Goal: Task Accomplishment & Management: Use online tool/utility

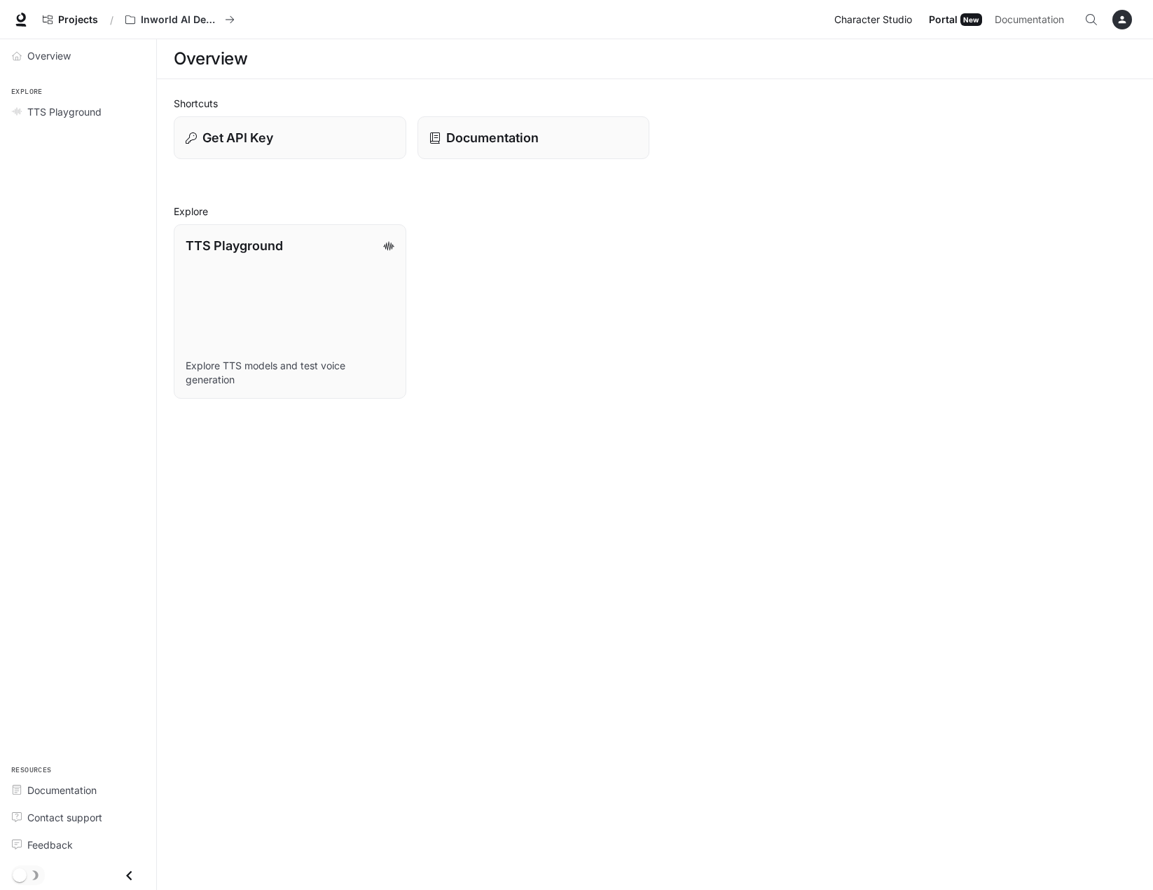
click at [895, 21] on span "Character Studio" at bounding box center [873, 20] width 78 height 18
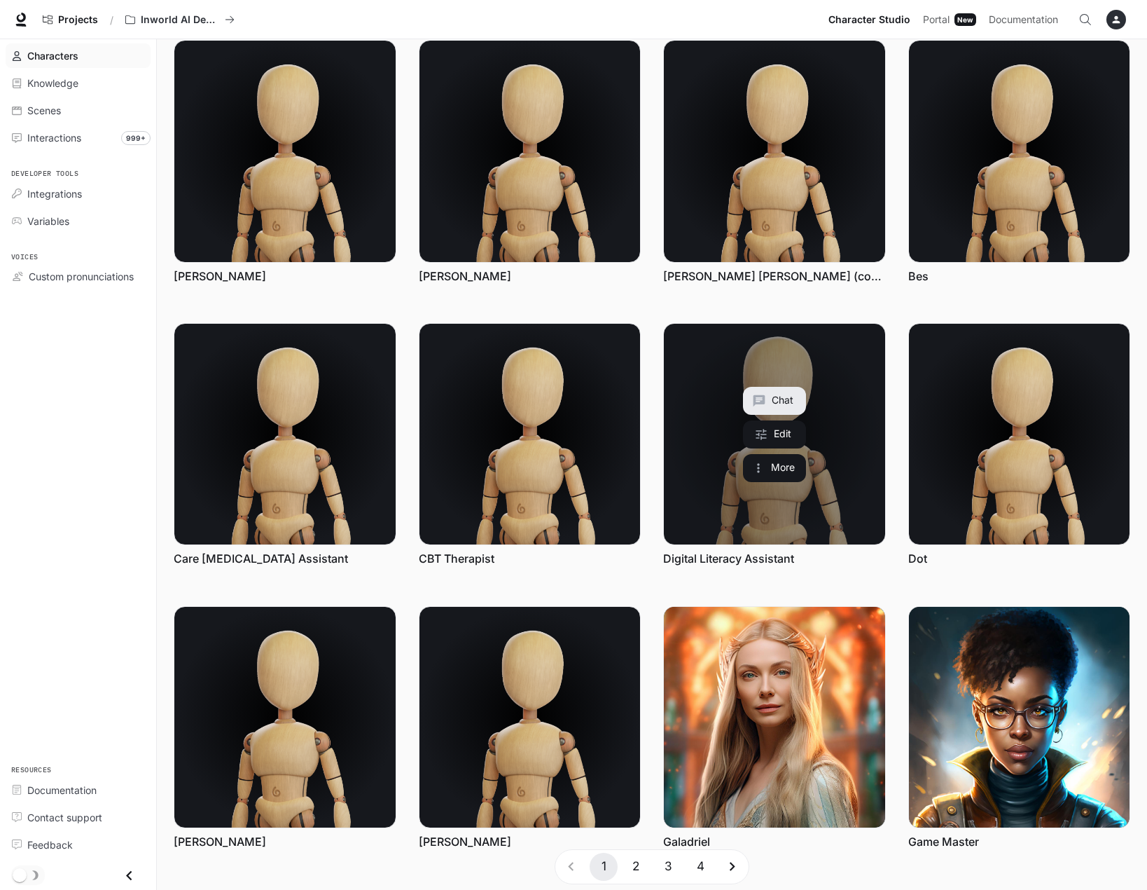
scroll to position [106, 0]
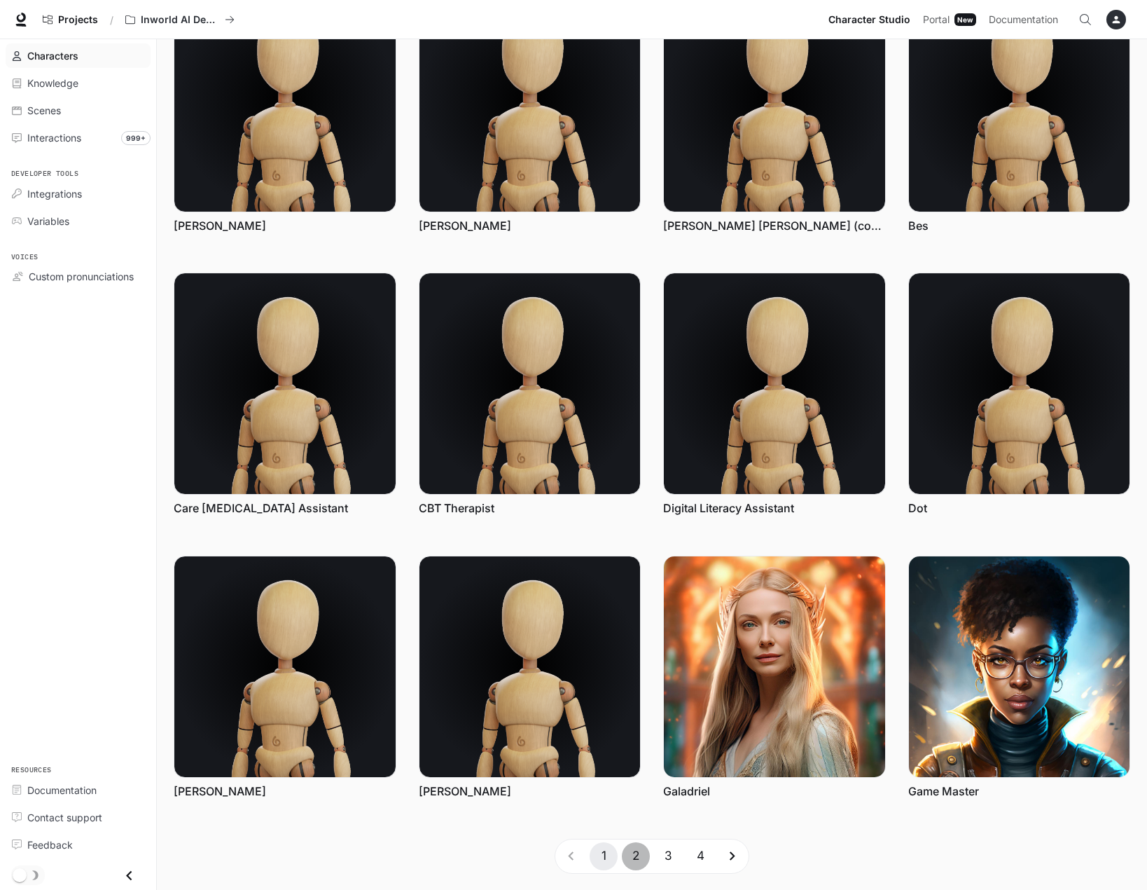
click at [637, 860] on button "2" at bounding box center [636, 856] width 28 height 28
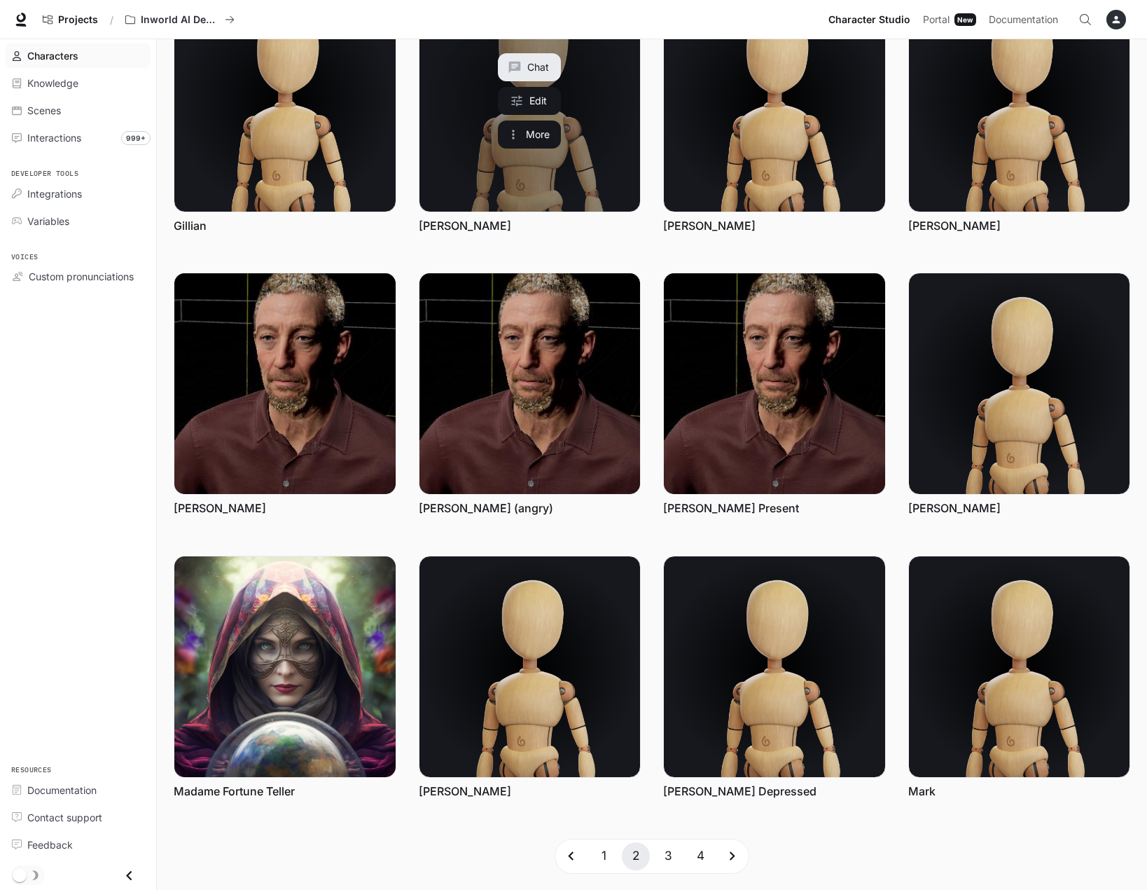
click at [617, 144] on link "Jayne Mitchell" at bounding box center [530, 100] width 221 height 221
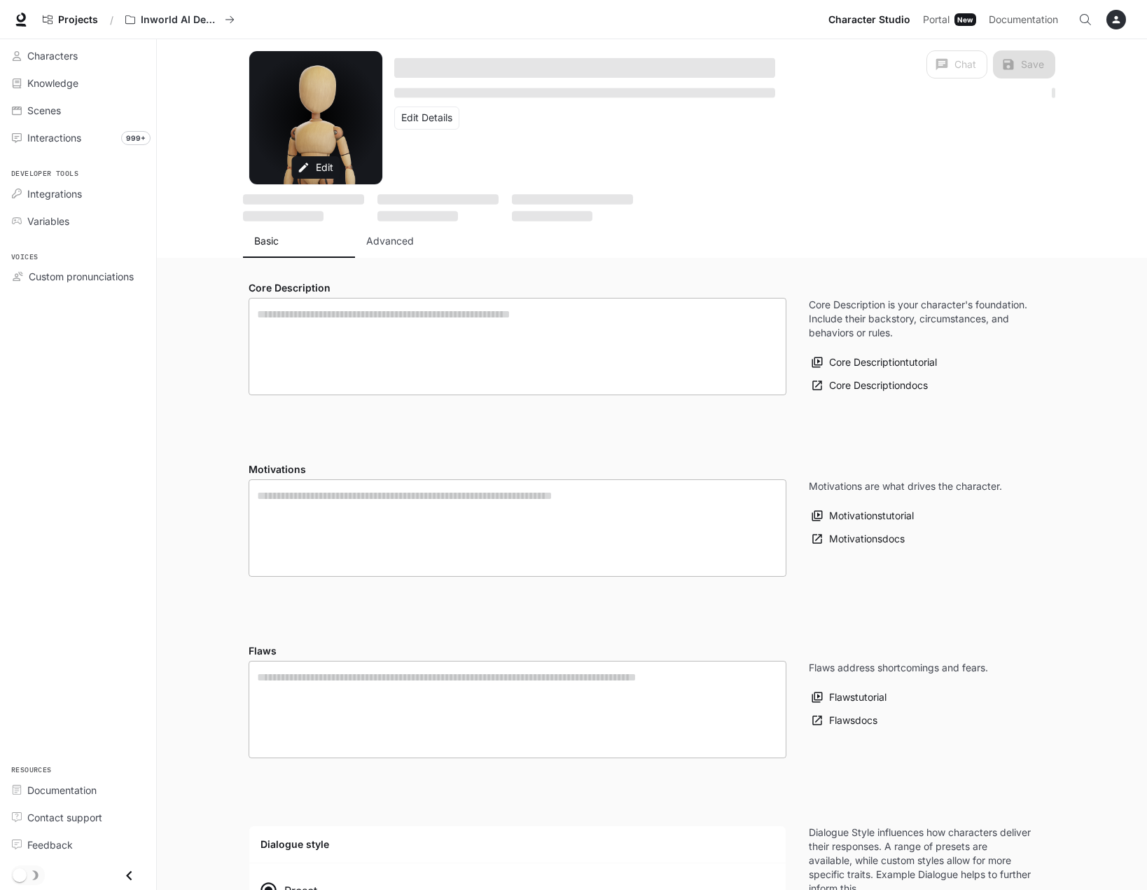
type textarea "**********"
type input "*"
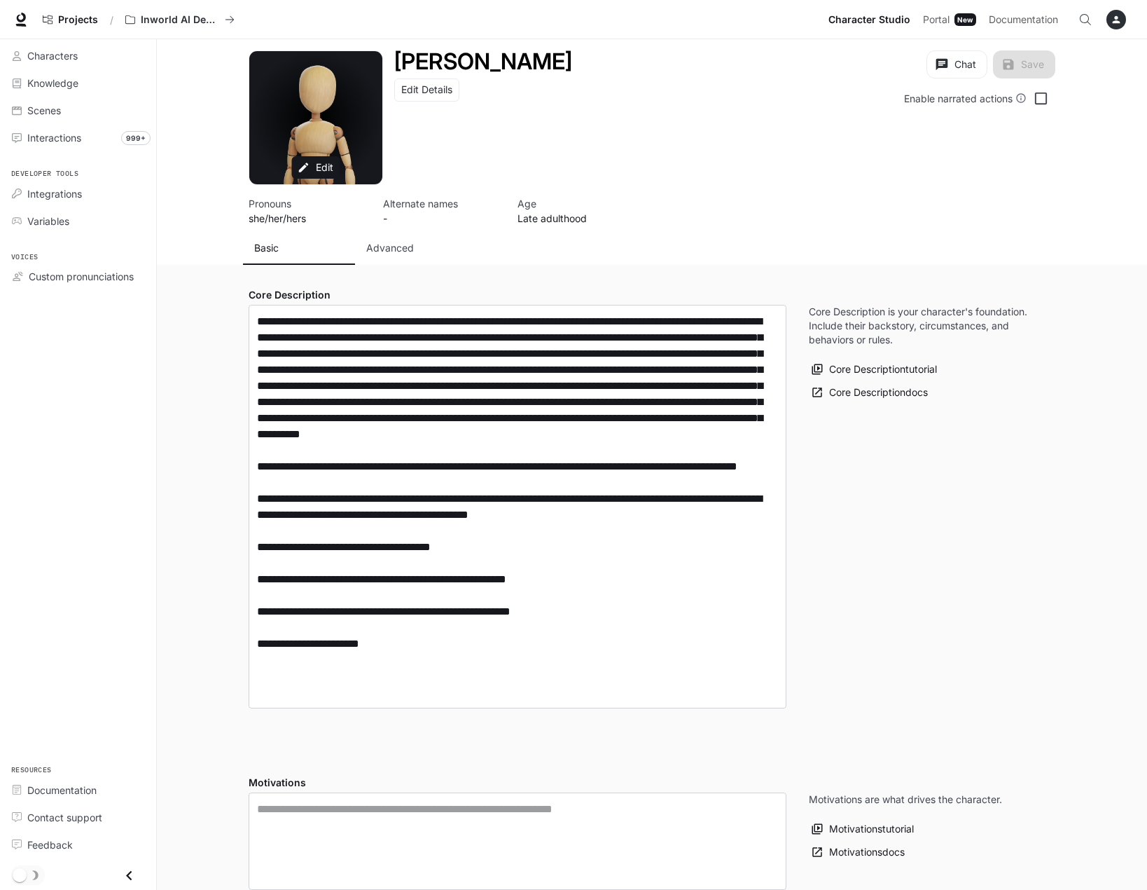
type input "**********"
click at [49, 53] on span "Characters" at bounding box center [52, 55] width 50 height 15
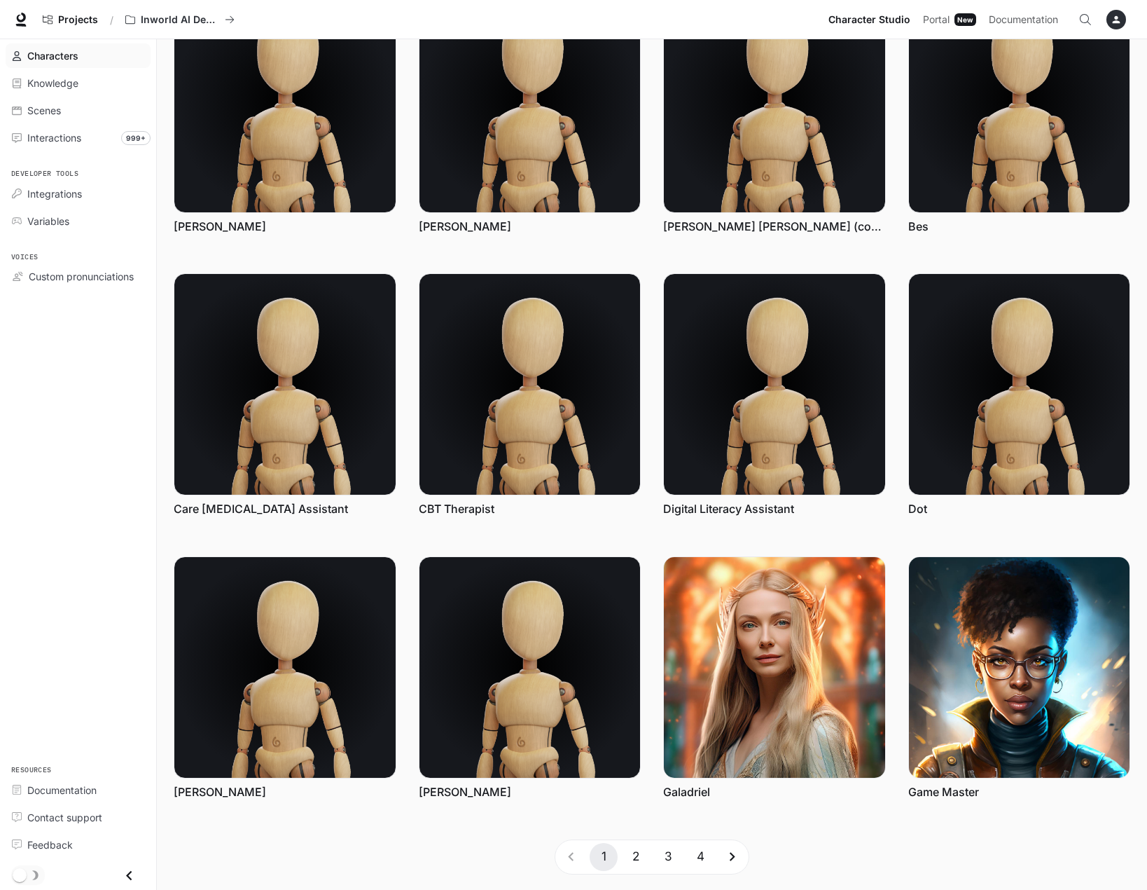
scroll to position [106, 0]
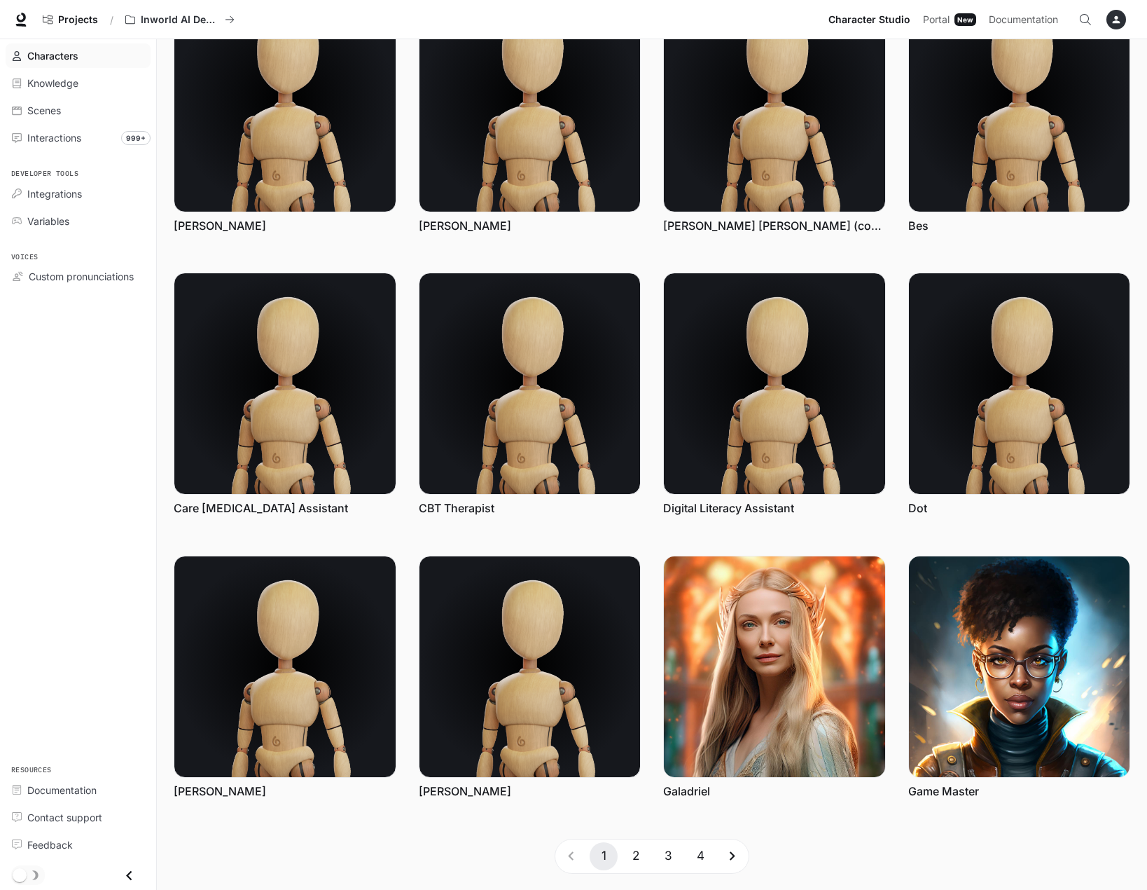
click at [636, 850] on button "2" at bounding box center [636, 856] width 28 height 28
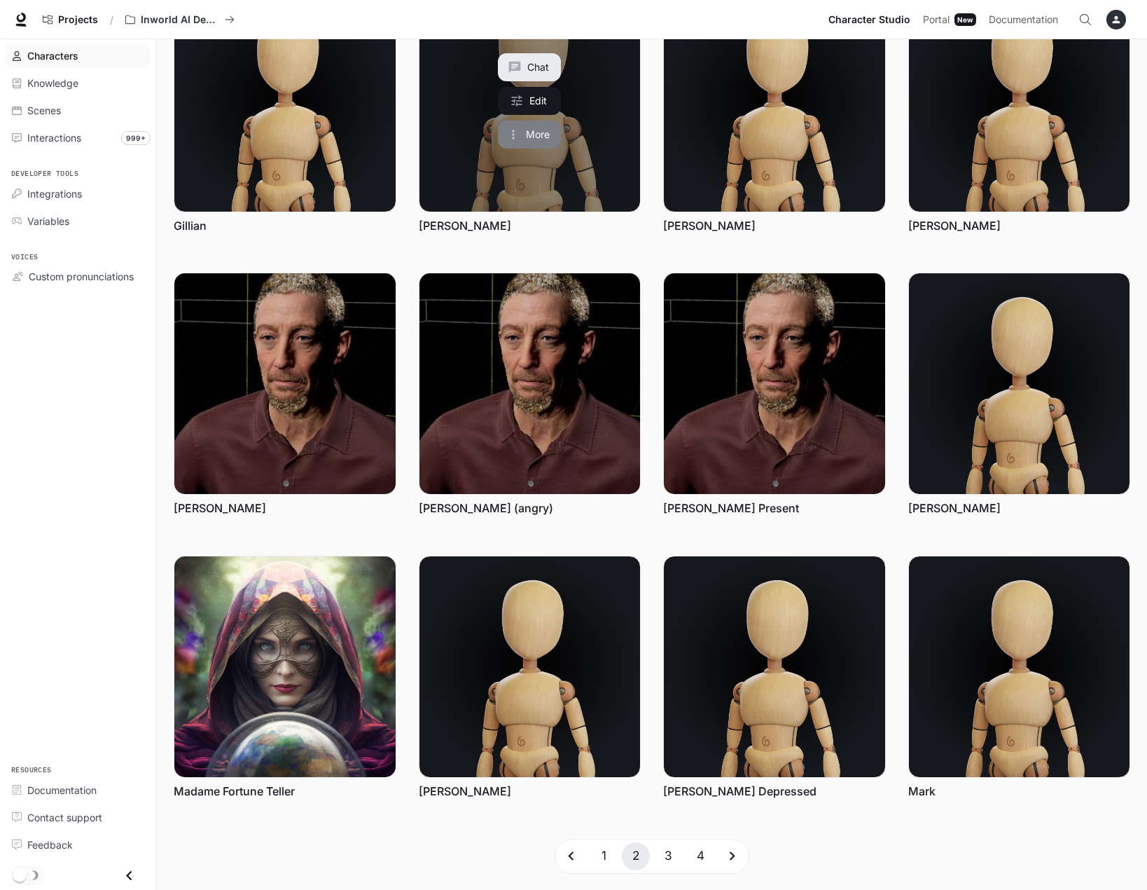
click at [516, 130] on icon "More actions" at bounding box center [513, 134] width 14 height 14
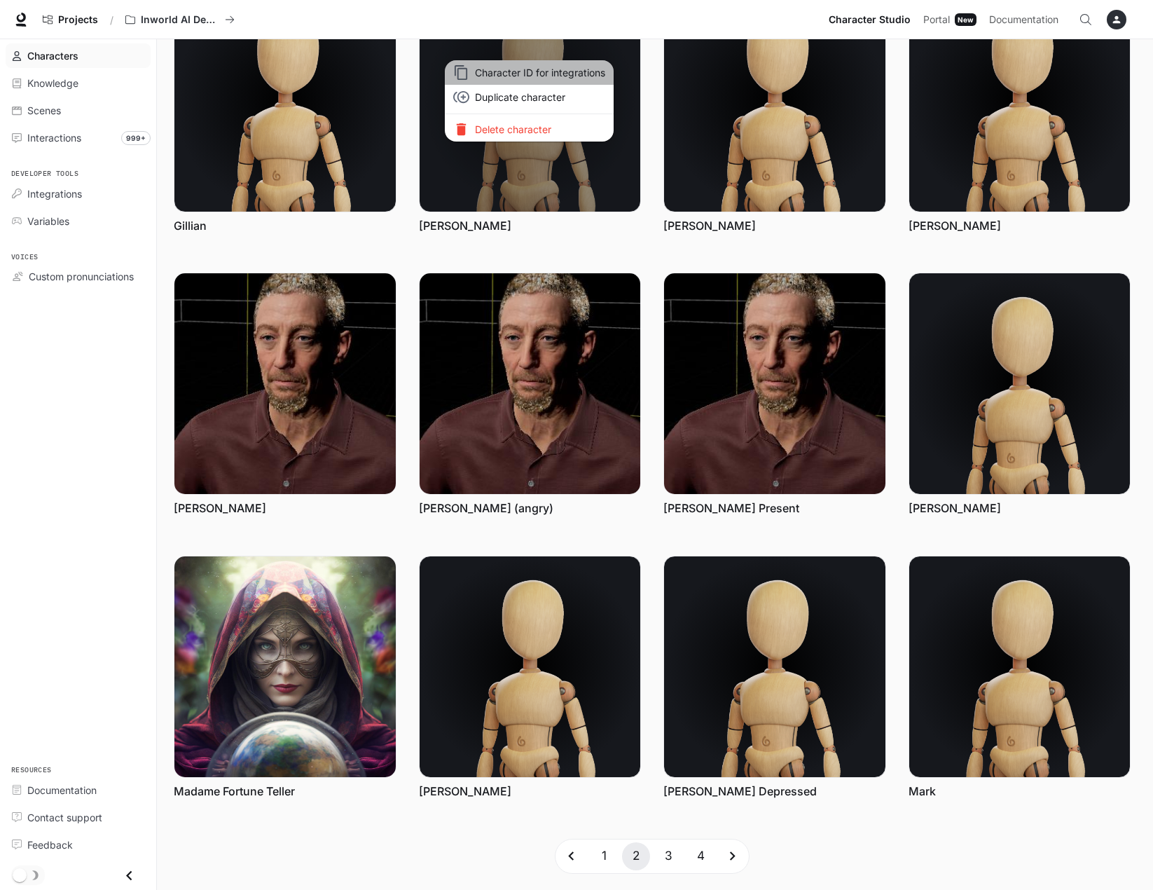
click at [545, 69] on span "Character ID for integrations" at bounding box center [540, 72] width 130 height 15
